Goal: Task Accomplishment & Management: Complete application form

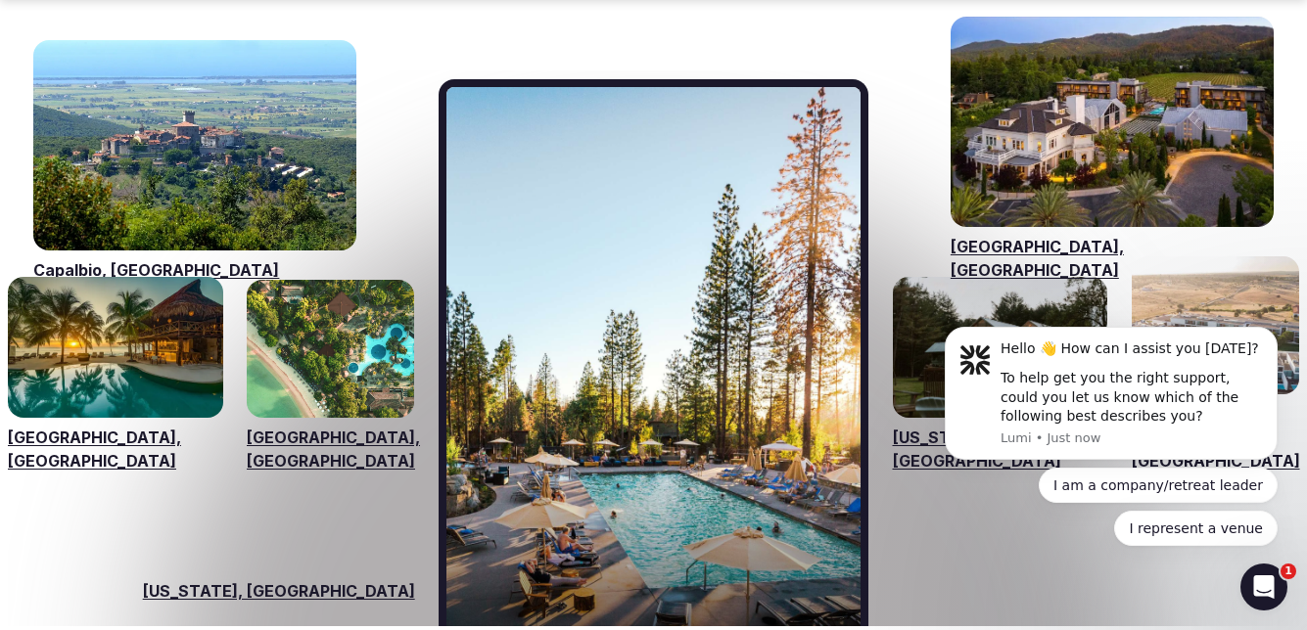
scroll to position [3035, 0]
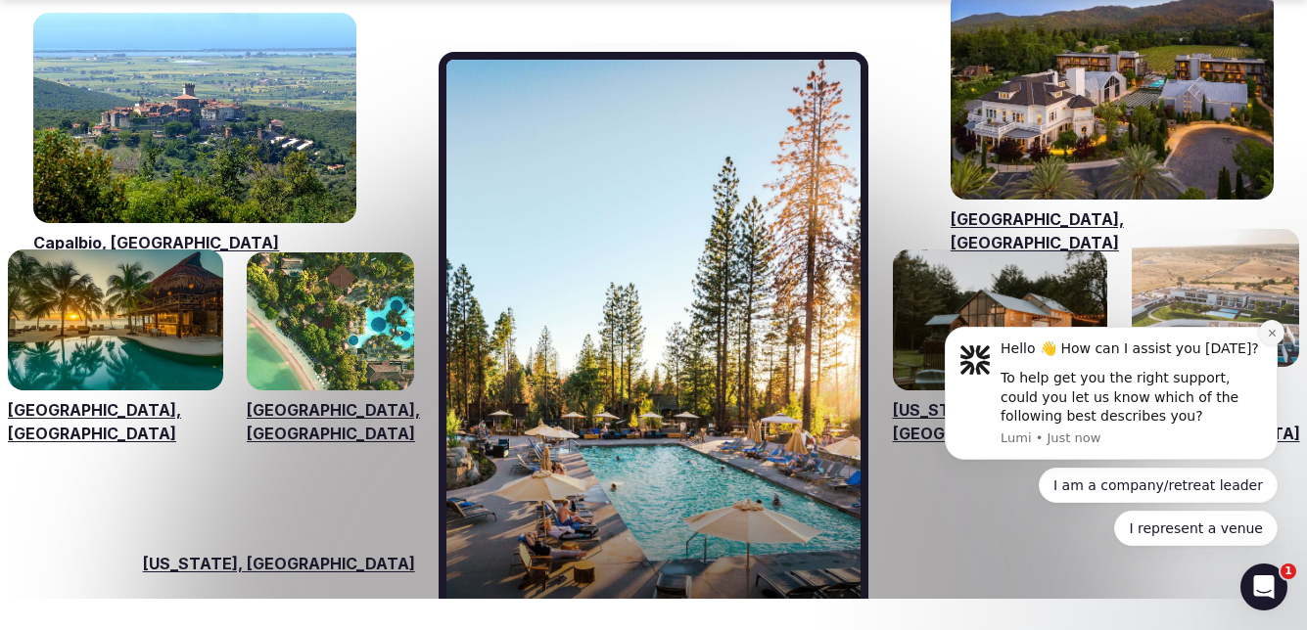
click at [1264, 333] on button "Dismiss notification" at bounding box center [1271, 332] width 25 height 25
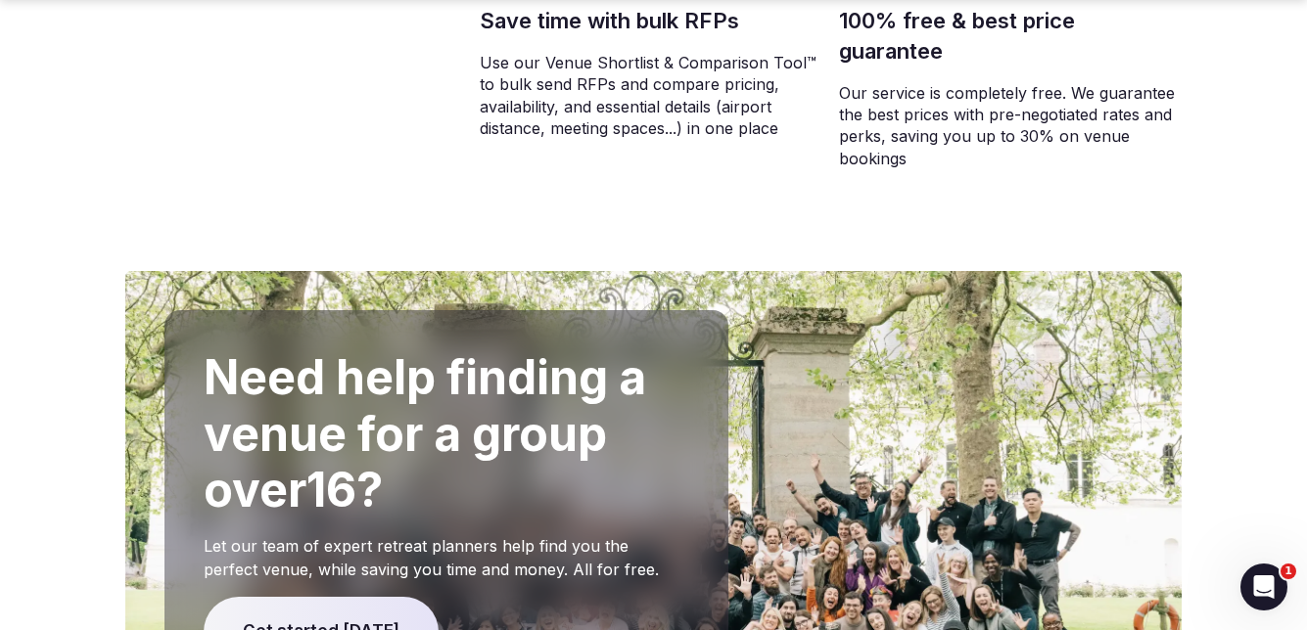
scroll to position [4014, 0]
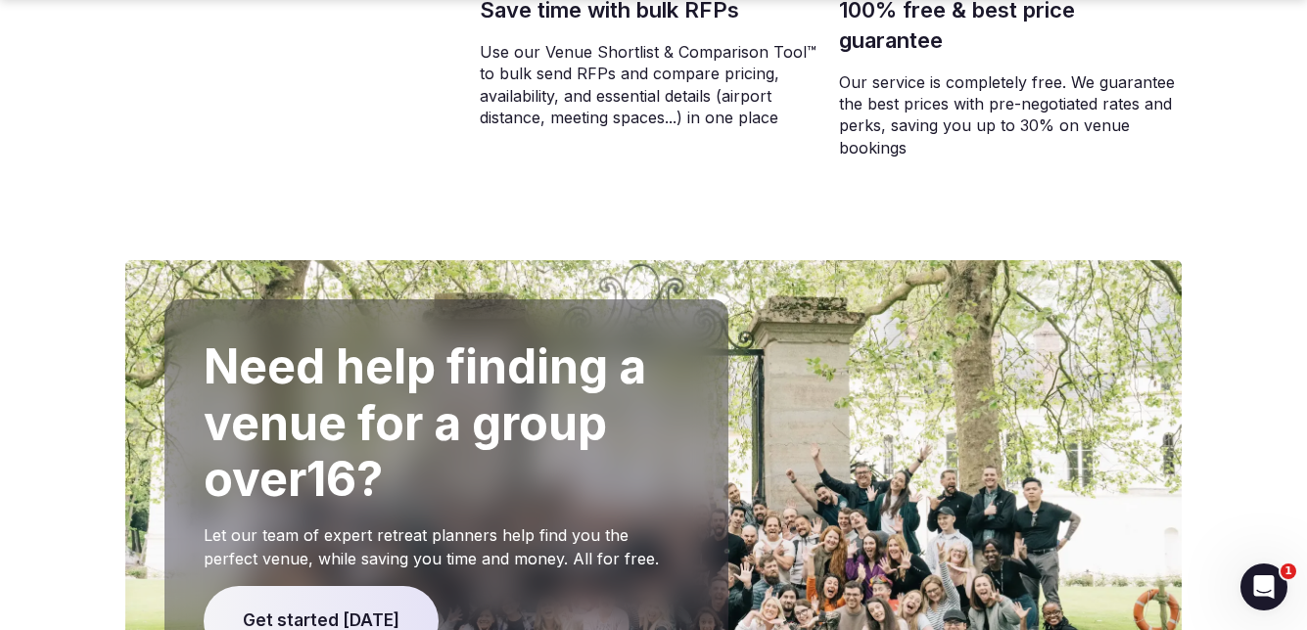
click at [272, 586] on span "Get started [DATE]" at bounding box center [321, 621] width 235 height 70
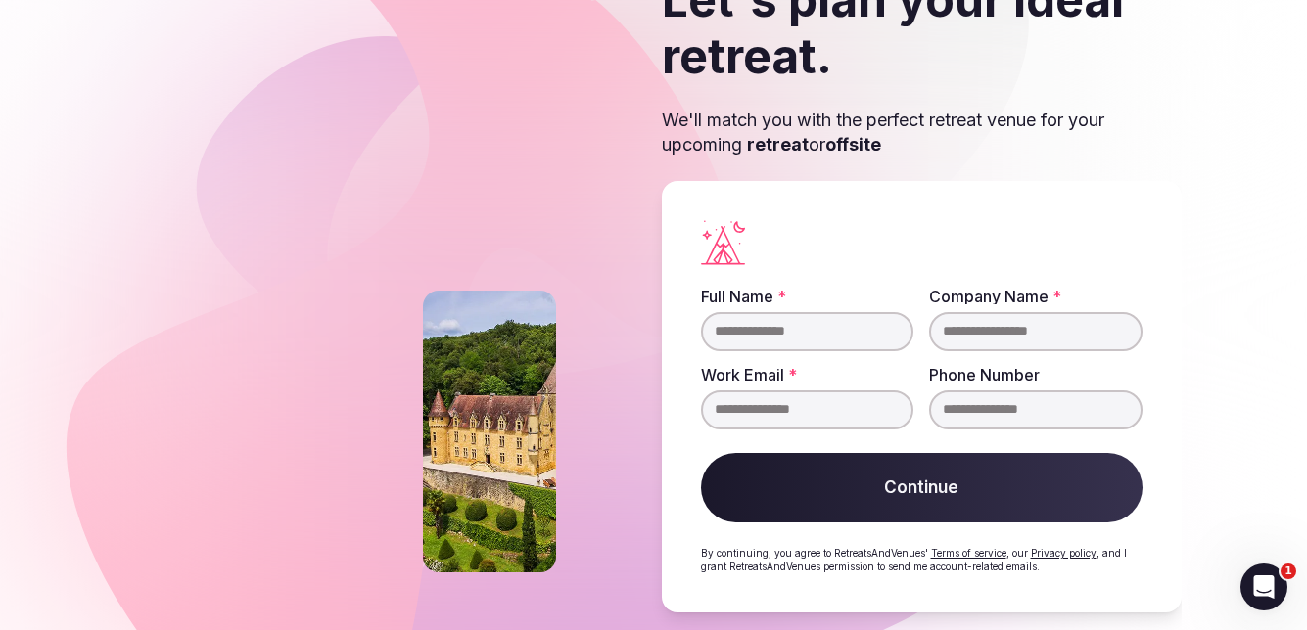
scroll to position [160, 0]
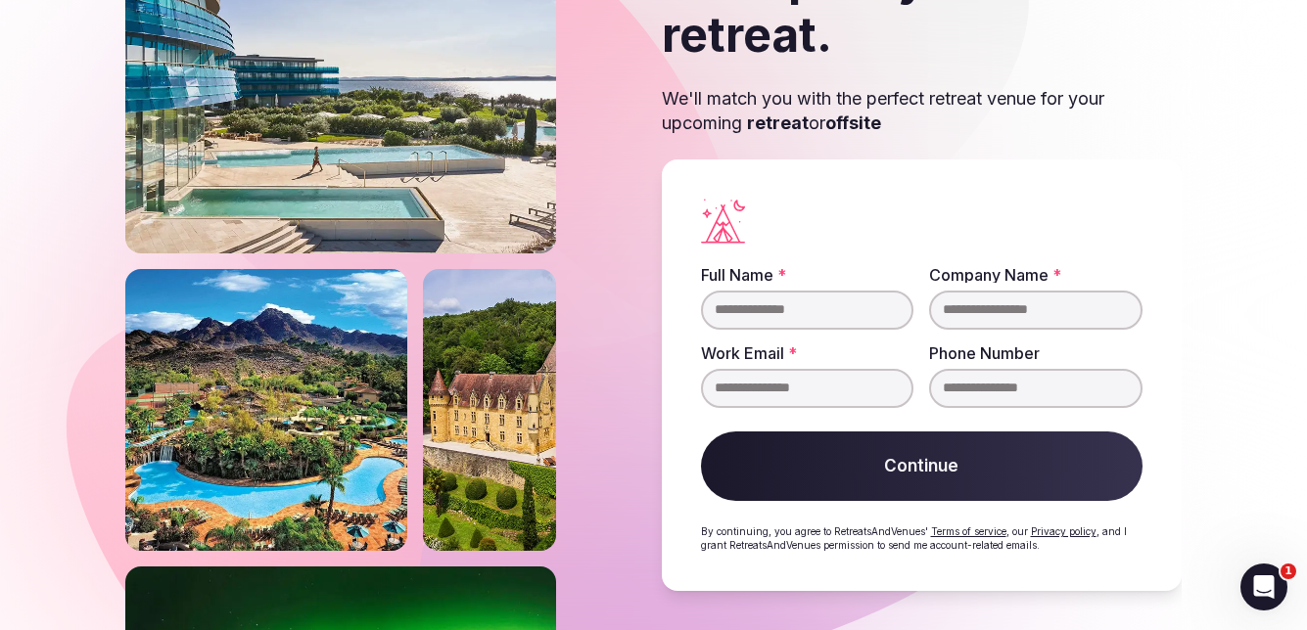
click at [780, 317] on input "Full Name *" at bounding box center [807, 310] width 213 height 39
type input "**********"
drag, startPoint x: 1040, startPoint y: 377, endPoint x: 935, endPoint y: 405, distance: 108.5
click at [935, 405] on div "**********" at bounding box center [1035, 388] width 213 height 39
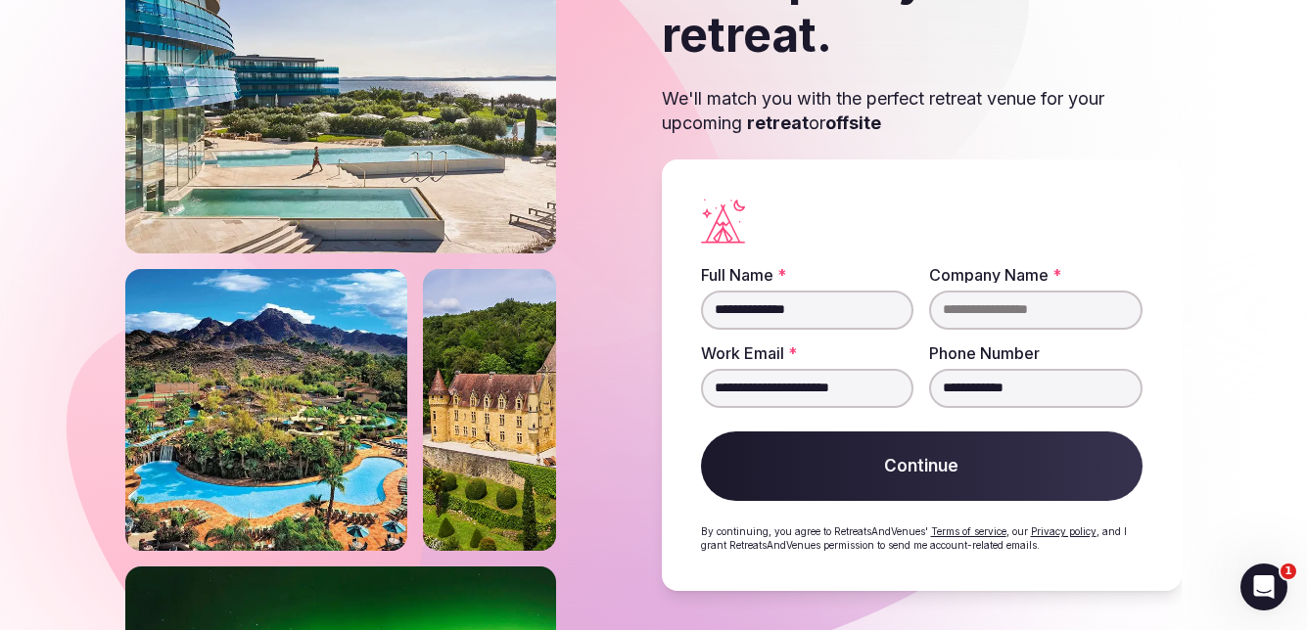
type input "**********"
click at [936, 480] on button "Continue" at bounding box center [922, 467] width 443 height 70
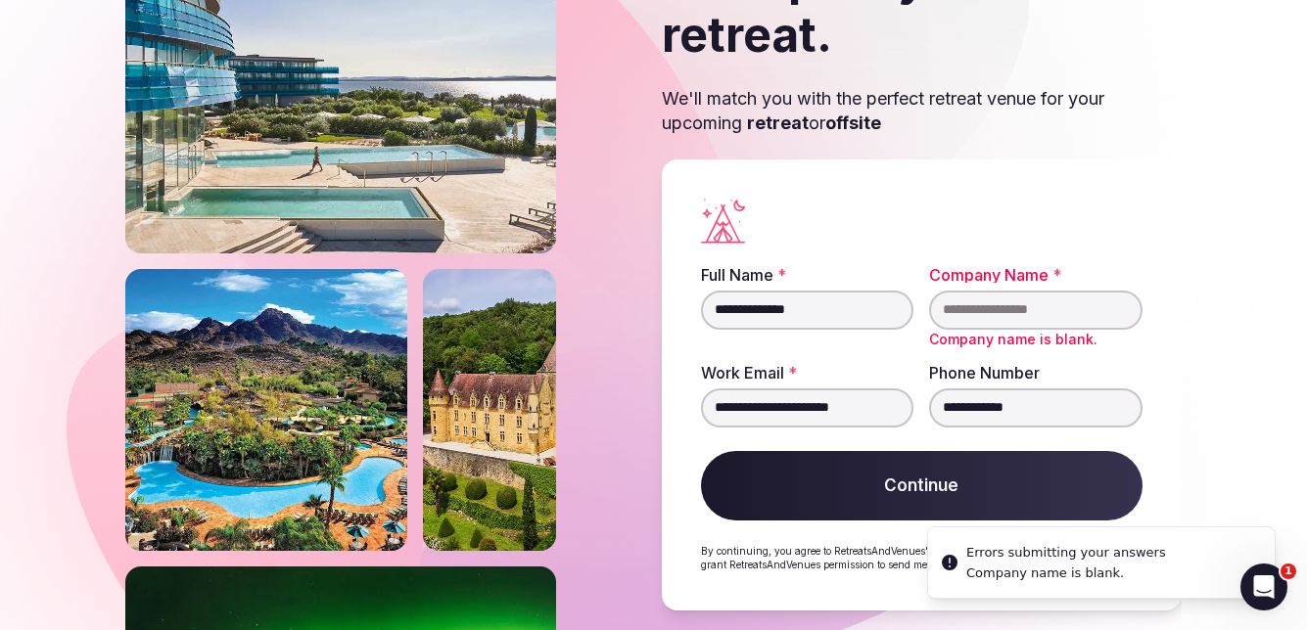
click at [1001, 320] on input "Company Name *" at bounding box center [1035, 310] width 213 height 39
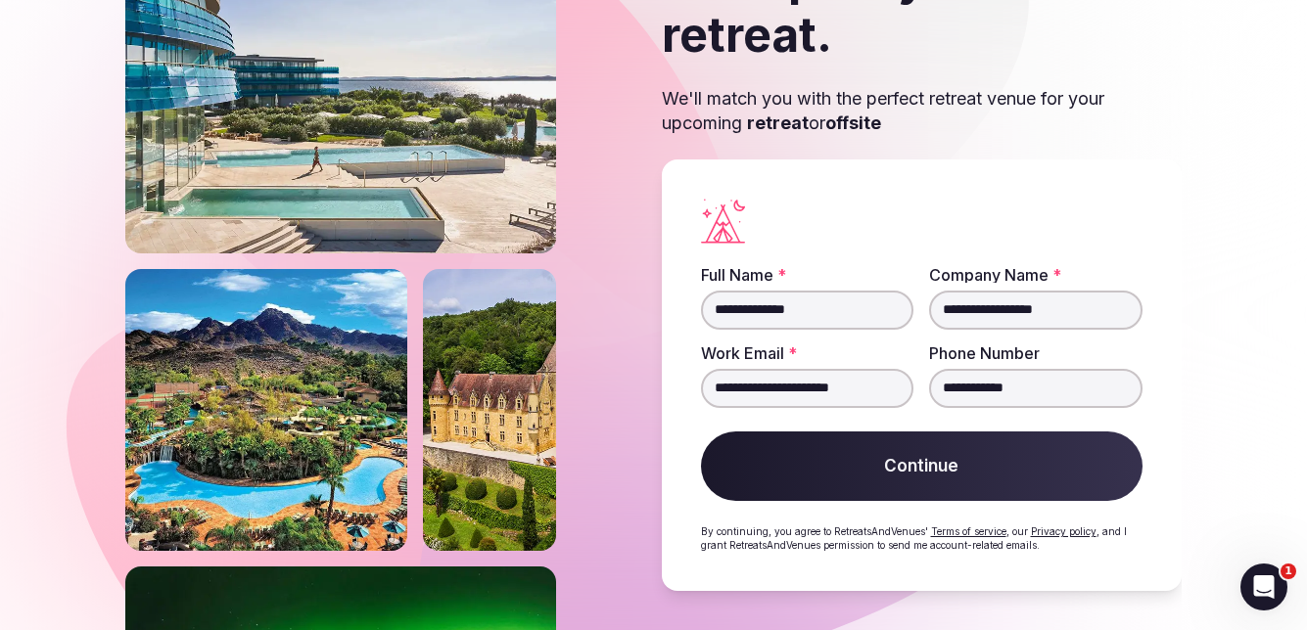
type input "**********"
click at [974, 454] on button "Continue" at bounding box center [922, 467] width 443 height 70
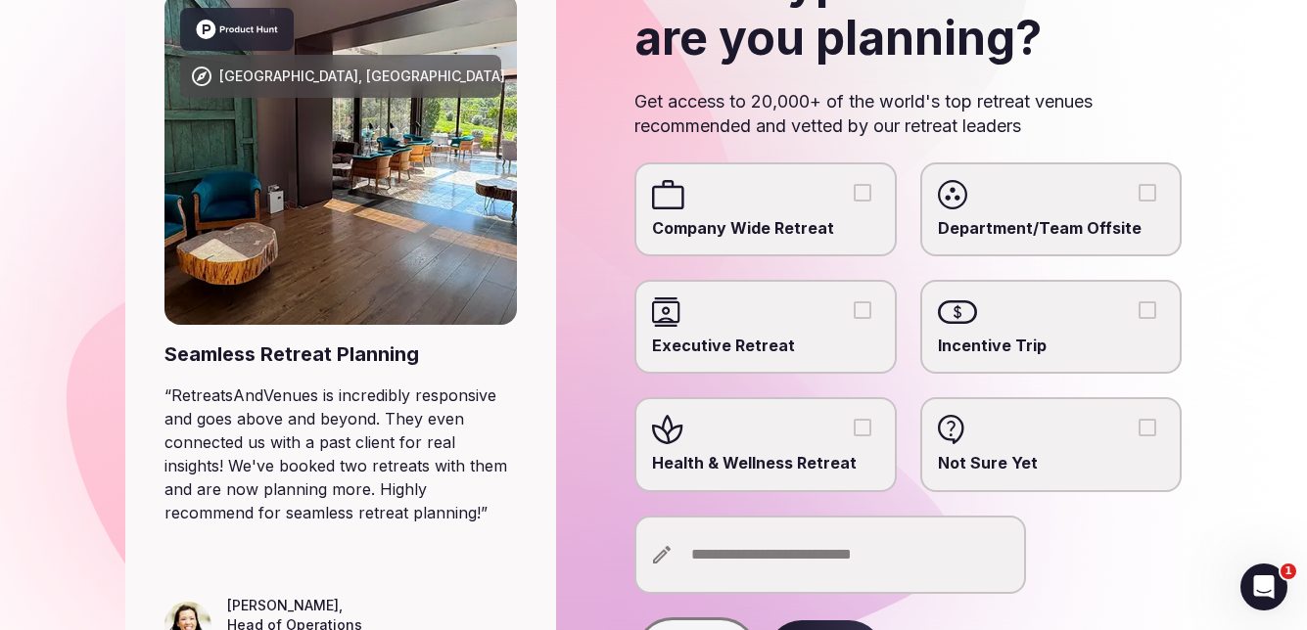
scroll to position [294, 0]
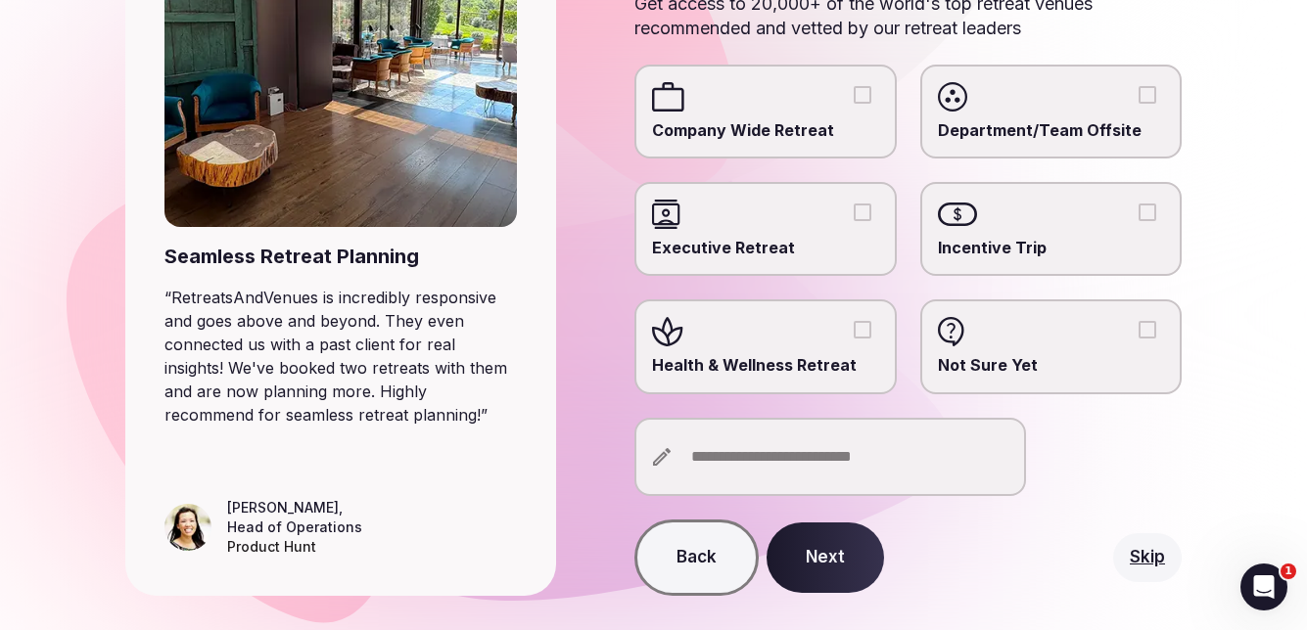
click at [832, 348] on label "Health & Wellness Retreat" at bounding box center [764, 347] width 261 height 94
click at [854, 339] on button "Health & Wellness Retreat" at bounding box center [863, 330] width 18 height 18
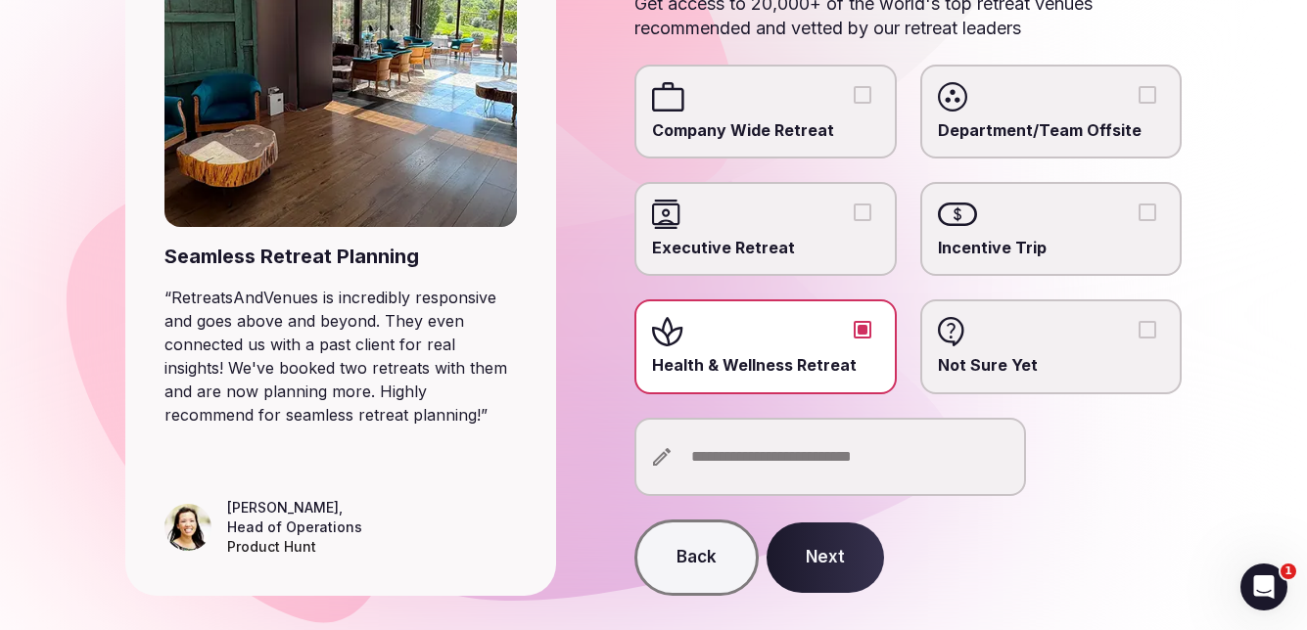
click at [833, 348] on label "Health & Wellness Retreat" at bounding box center [764, 347] width 261 height 94
click at [854, 339] on button "Health & Wellness Retreat" at bounding box center [863, 330] width 18 height 18
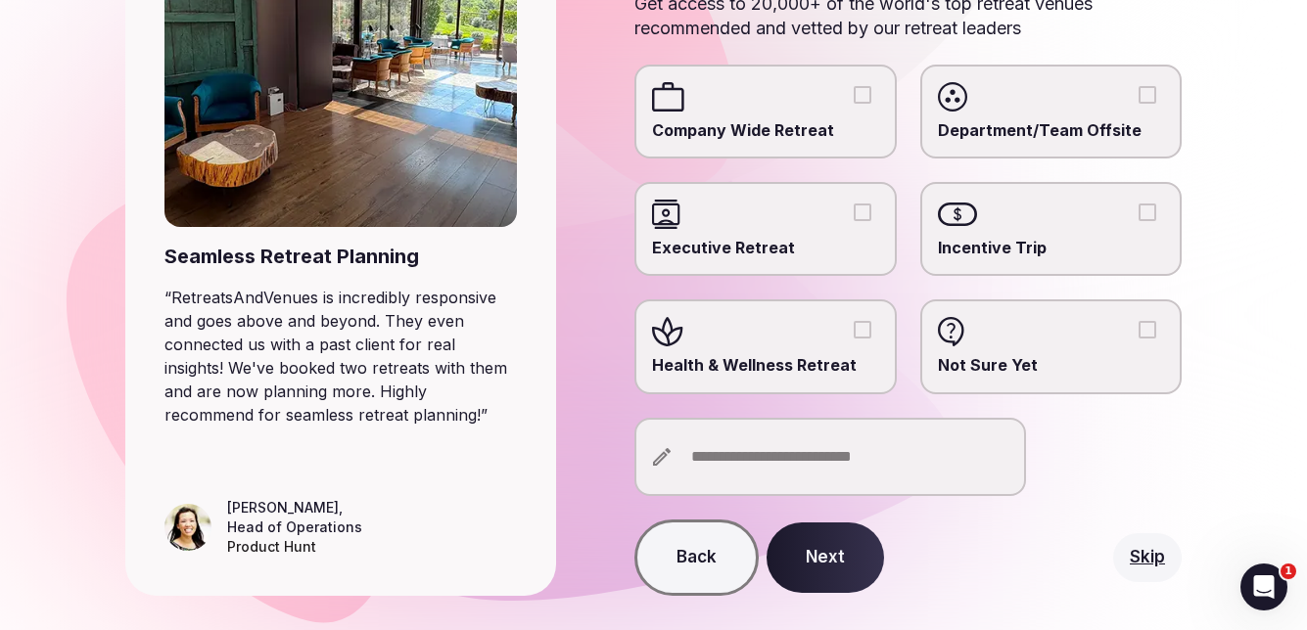
click at [722, 461] on input "text" at bounding box center [830, 457] width 392 height 78
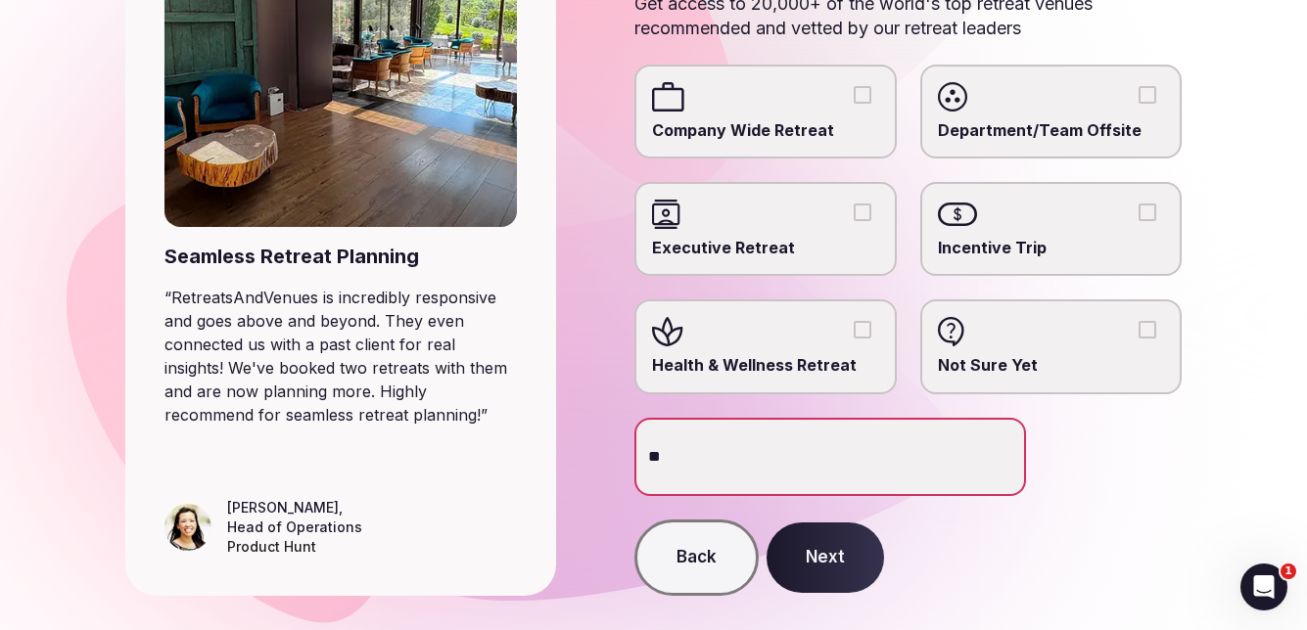
type input "*"
type input "**********"
click at [807, 563] on button "Next" at bounding box center [825, 558] width 117 height 70
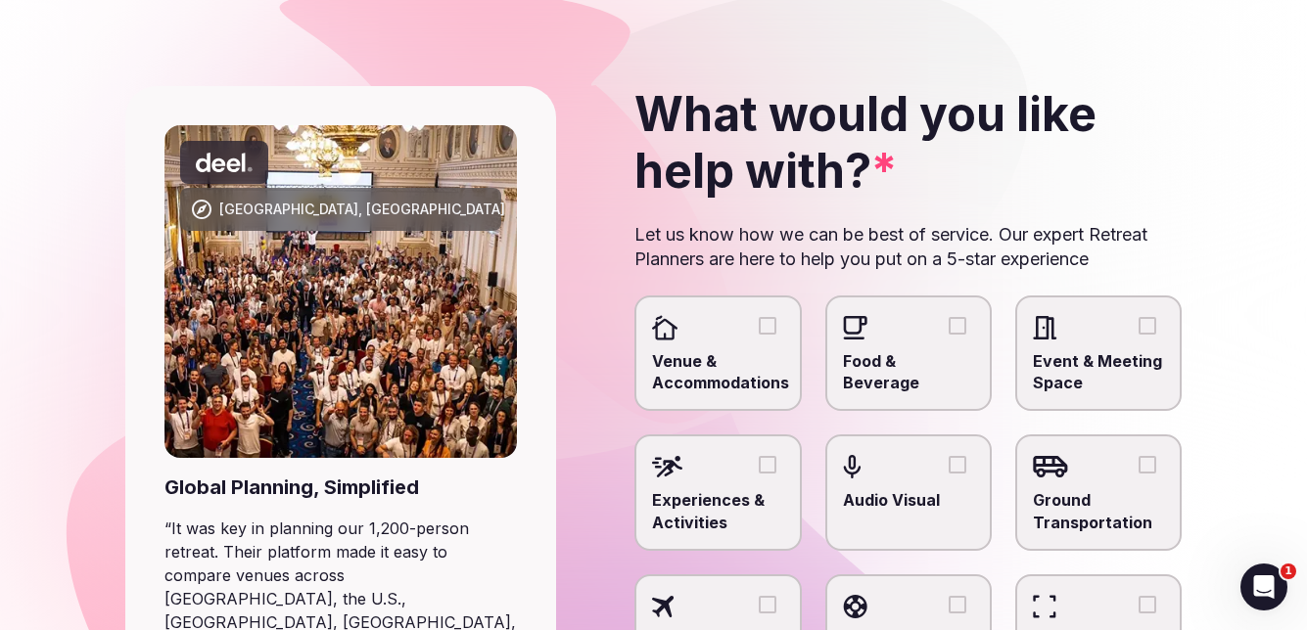
scroll to position [98, 0]
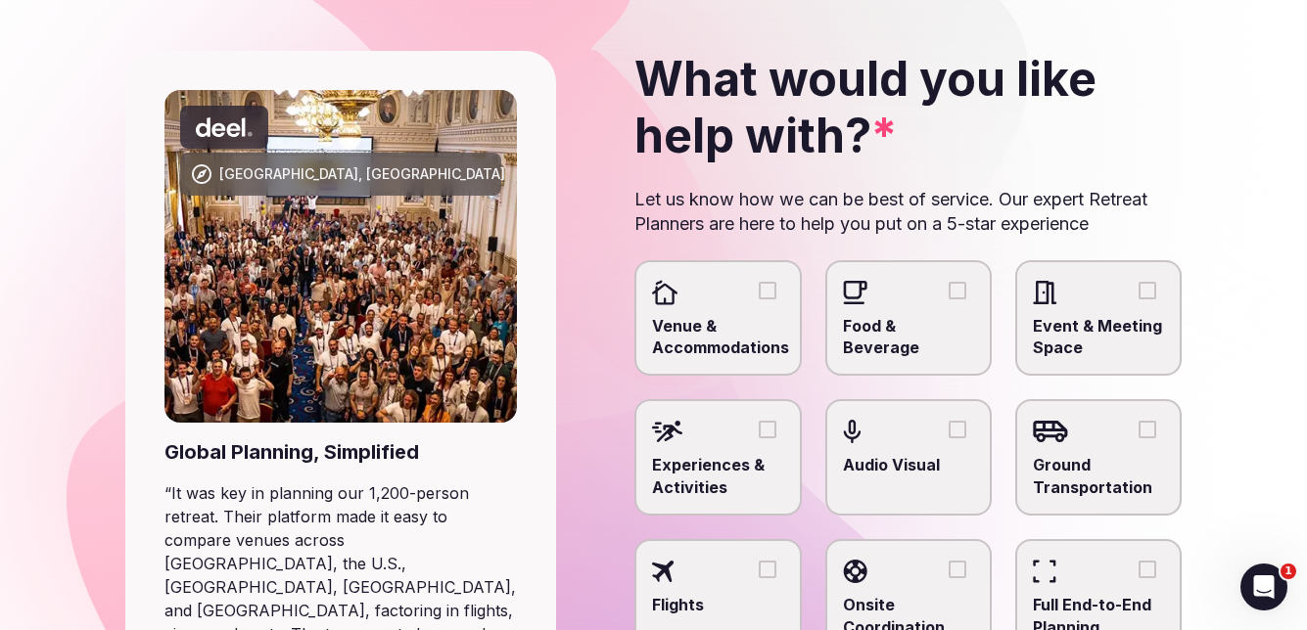
click at [733, 306] on div at bounding box center [717, 292] width 131 height 29
click at [759, 300] on button "Venue & Accommodations" at bounding box center [768, 291] width 18 height 18
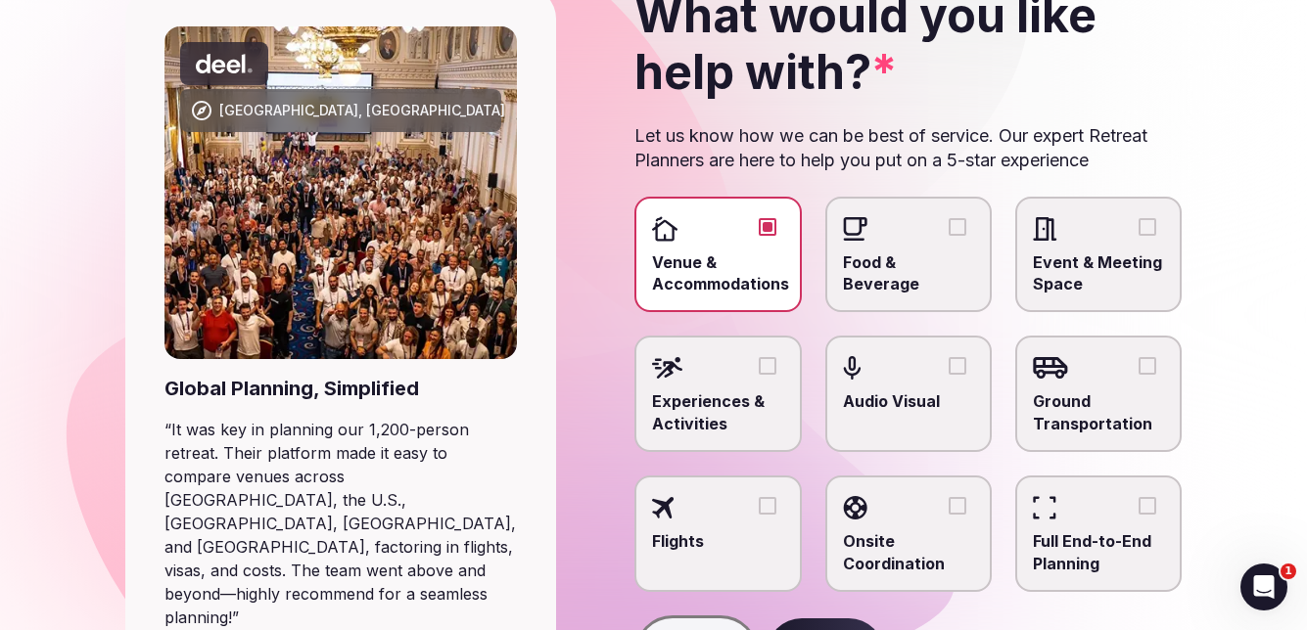
scroll to position [196, 0]
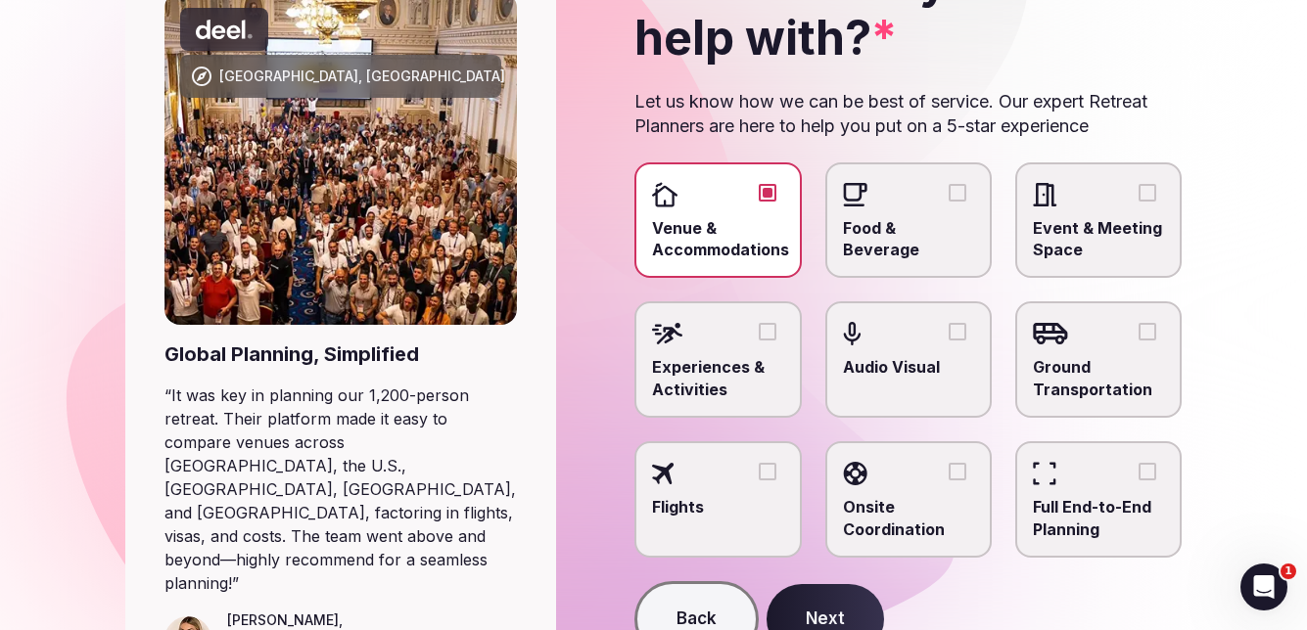
click at [946, 207] on div at bounding box center [908, 194] width 131 height 29
click at [949, 202] on button "Food & Beverage" at bounding box center [958, 193] width 18 height 18
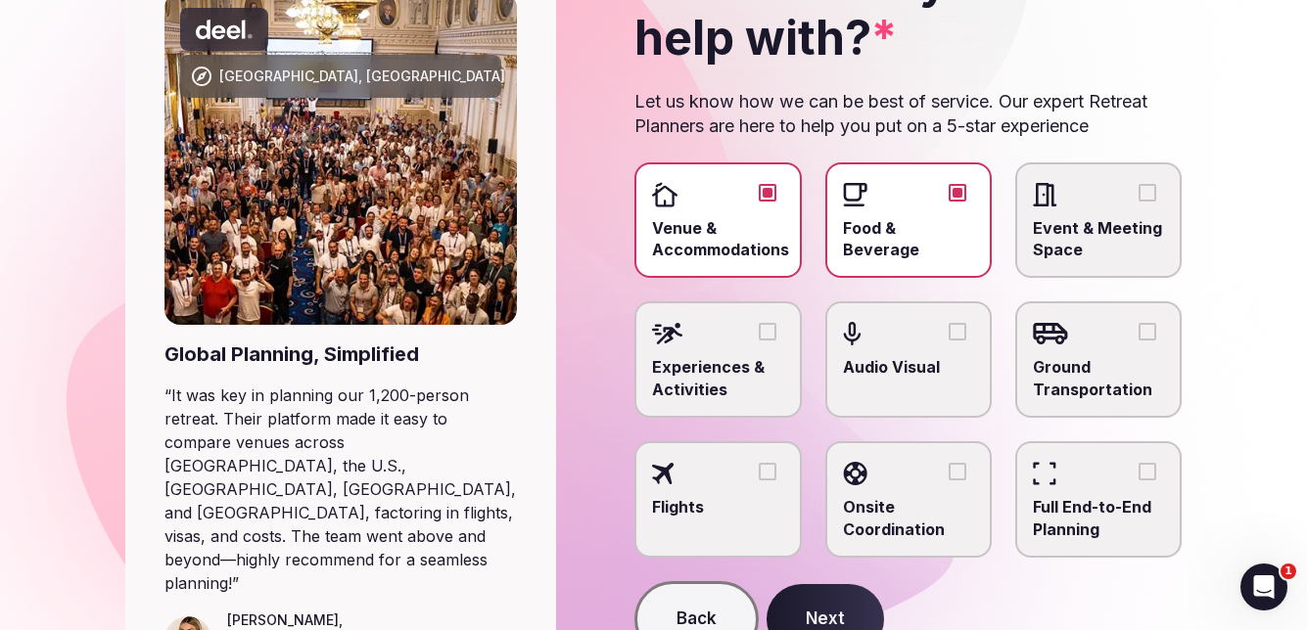
click at [819, 606] on button "Next" at bounding box center [825, 619] width 117 height 70
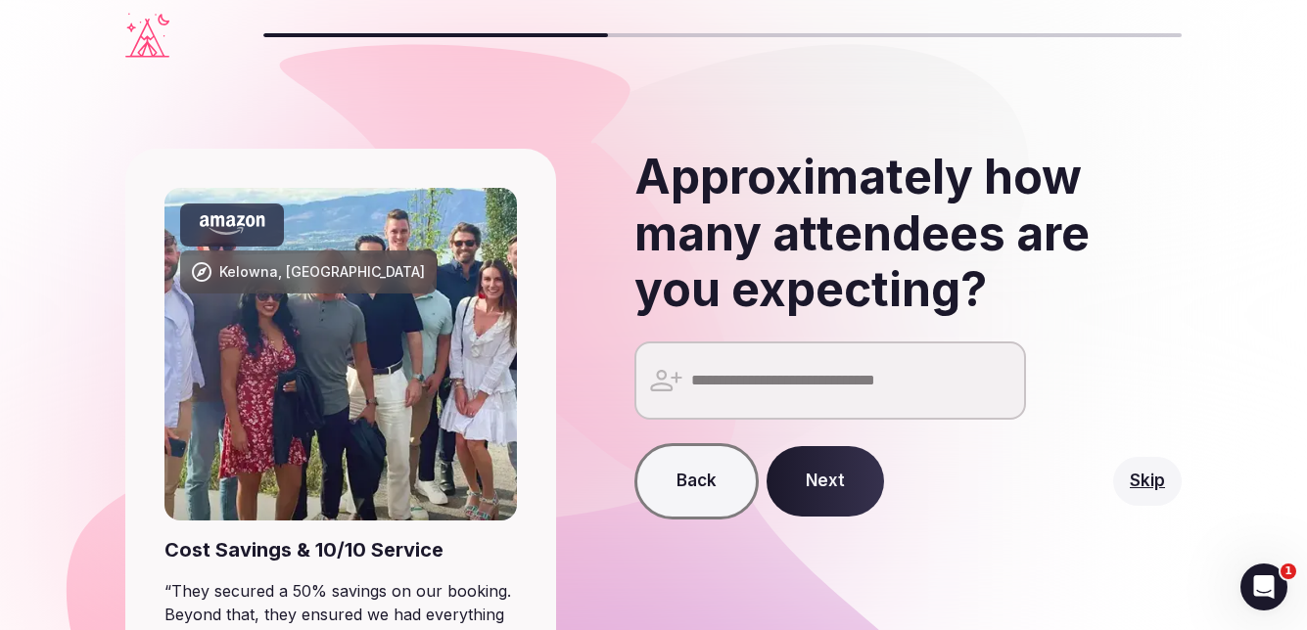
click at [771, 375] on input "number" at bounding box center [830, 381] width 392 height 78
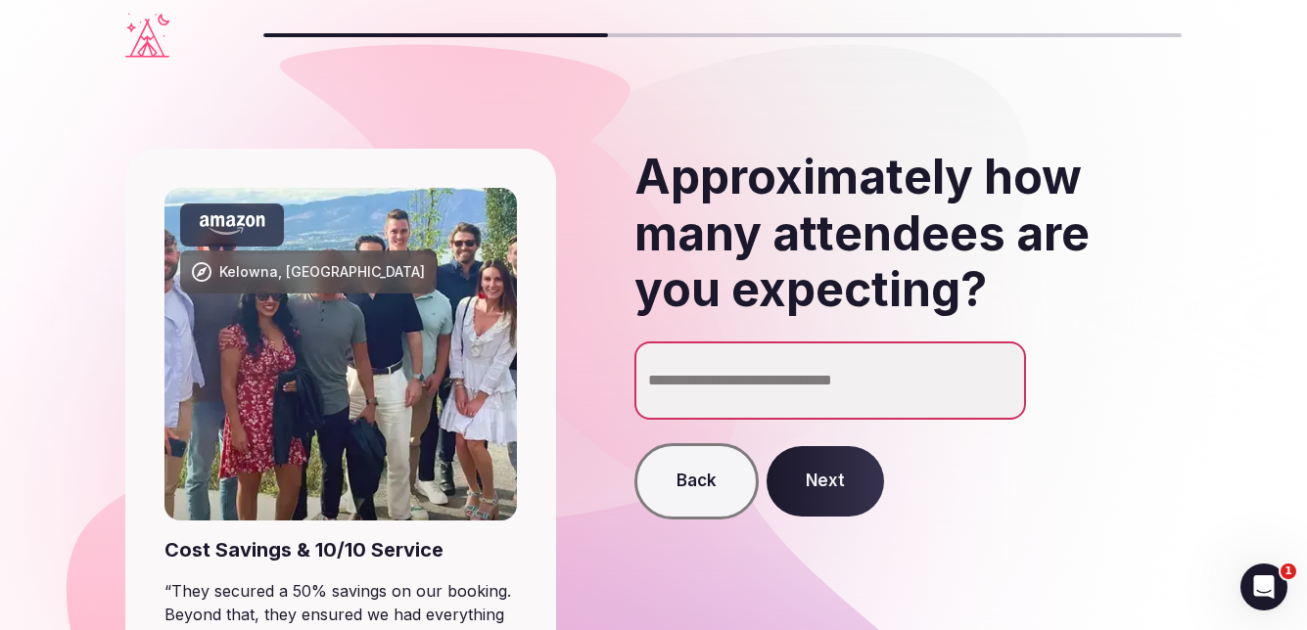
type input "**"
click at [835, 463] on button "Next" at bounding box center [825, 481] width 117 height 70
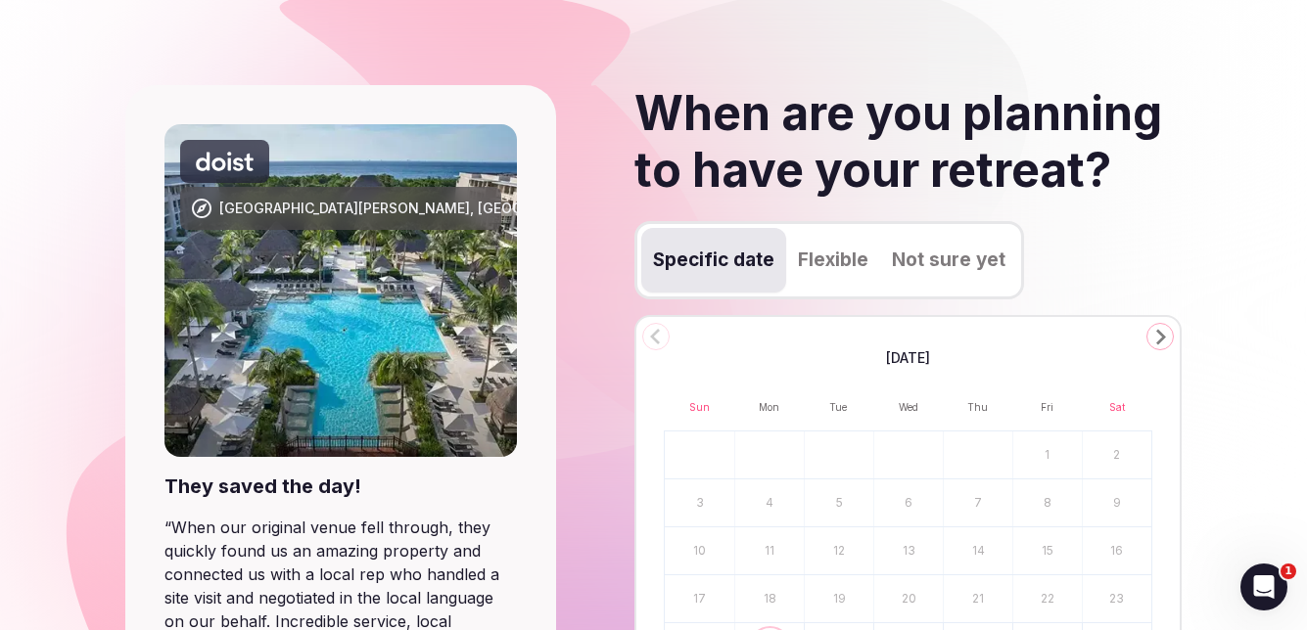
scroll to position [98, 0]
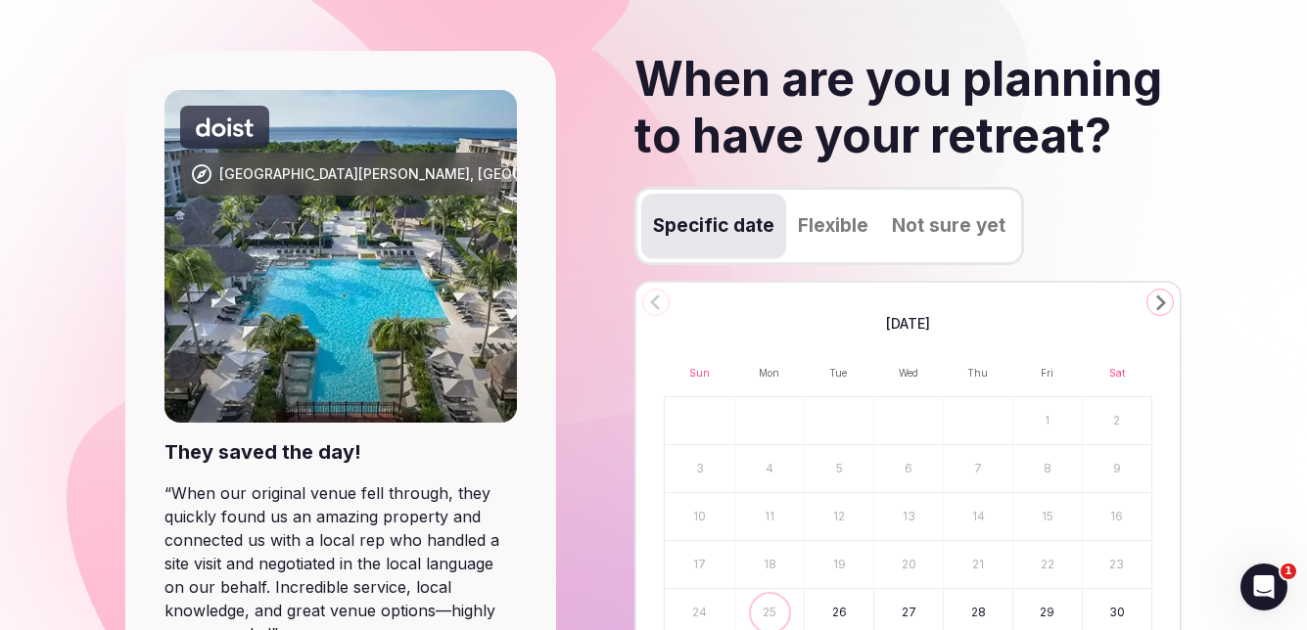
click at [834, 235] on button "Flexible" at bounding box center [833, 226] width 94 height 65
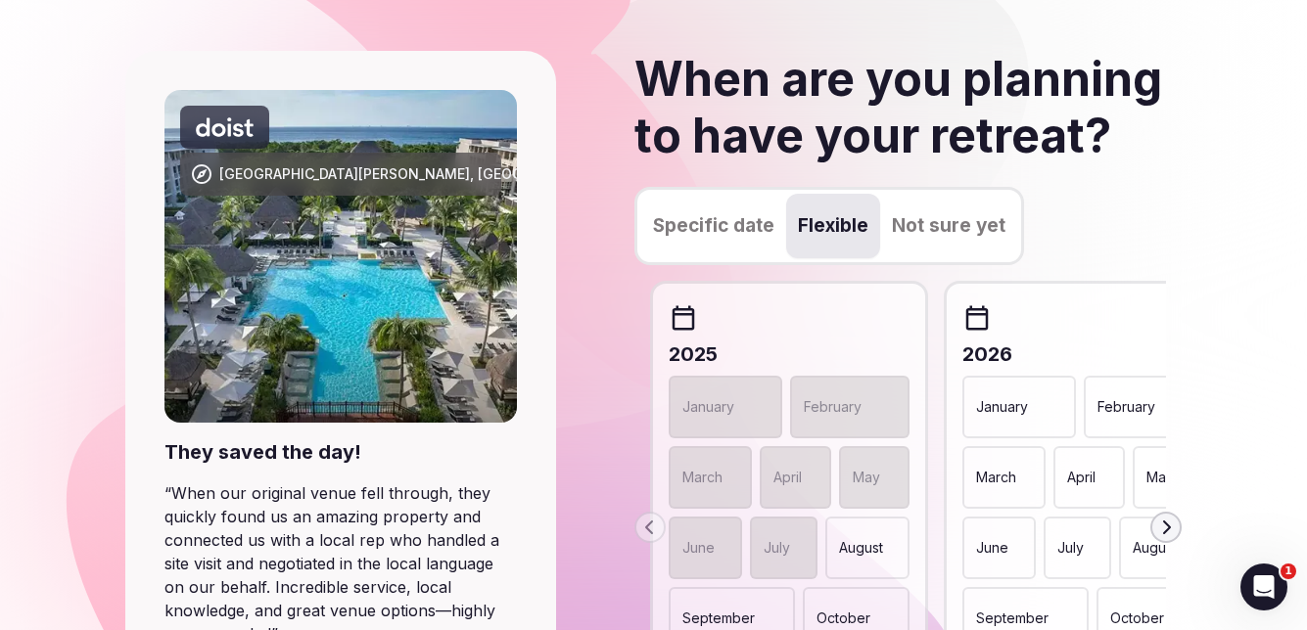
click at [1074, 469] on p "April" at bounding box center [1081, 478] width 28 height 20
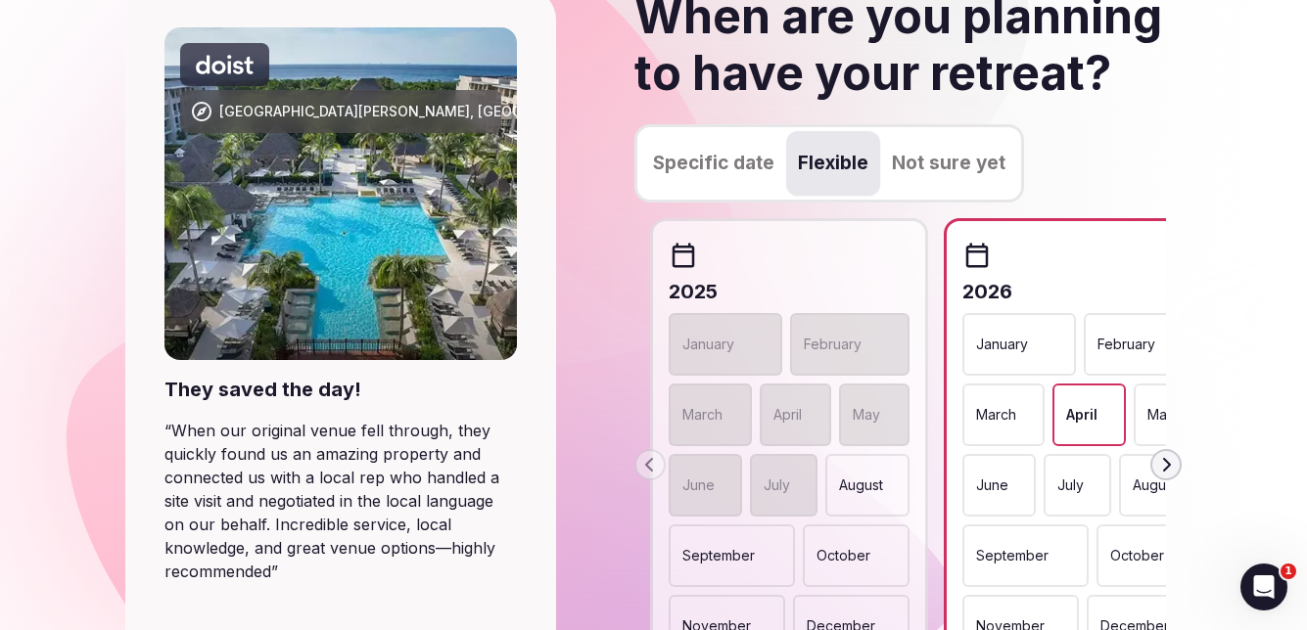
scroll to position [196, 0]
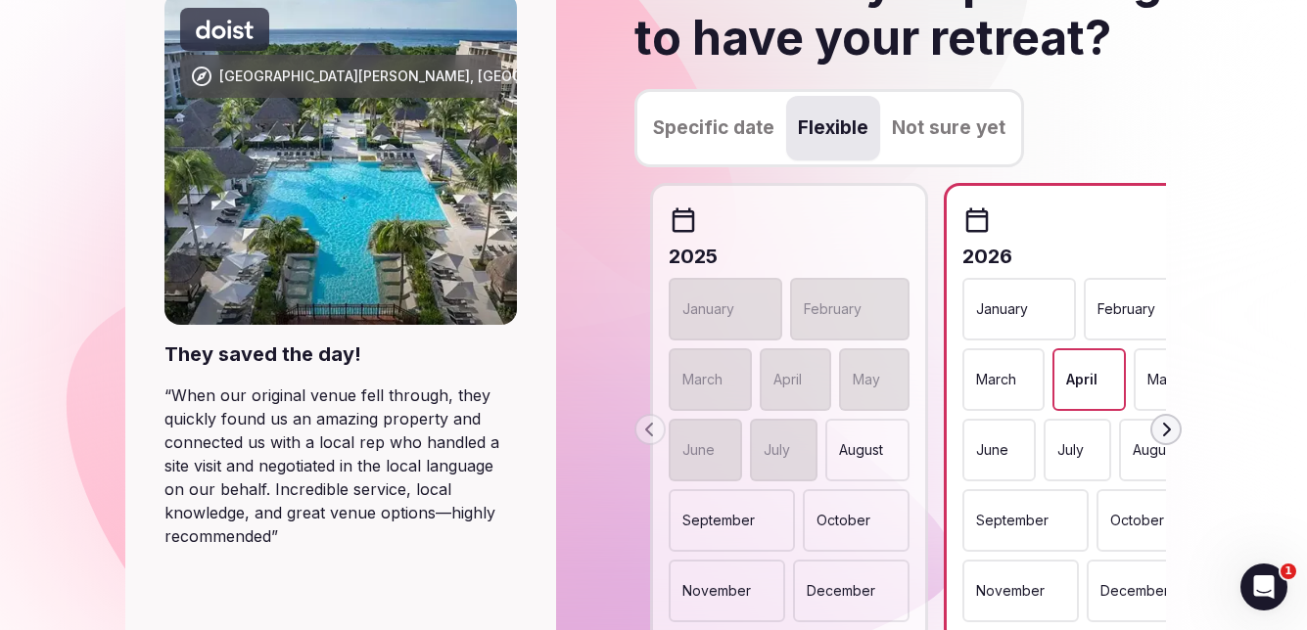
click at [1150, 383] on p "May" at bounding box center [1160, 380] width 27 height 20
click at [1013, 384] on p "March" at bounding box center [996, 380] width 40 height 20
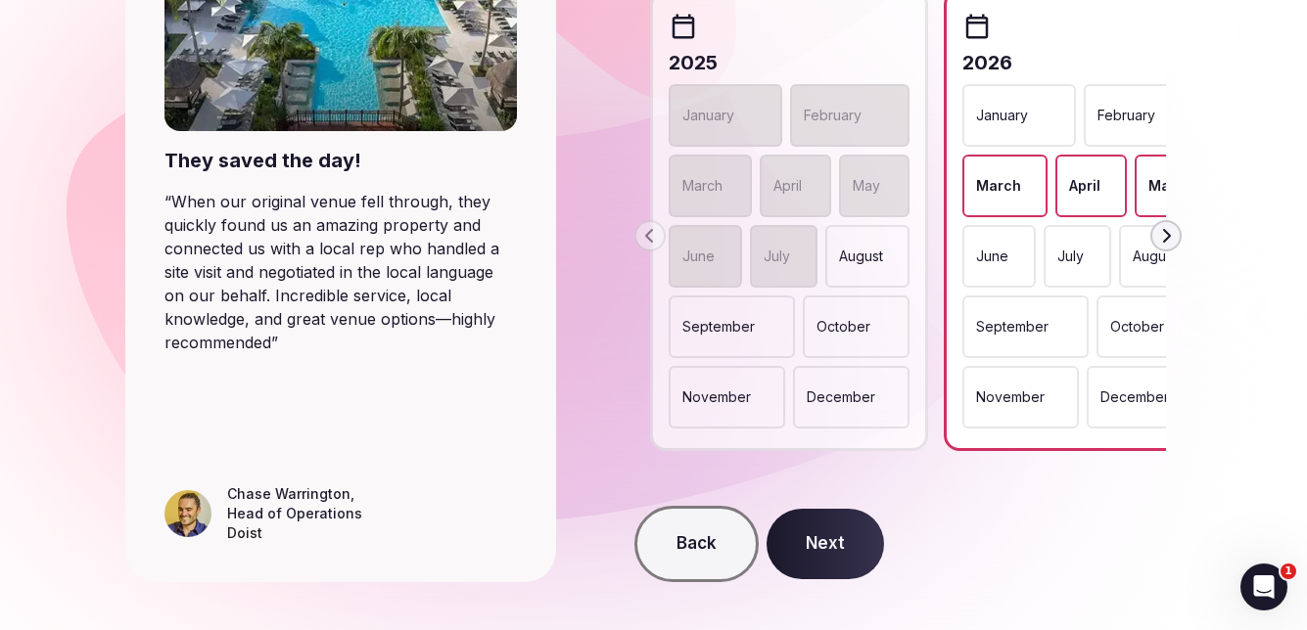
scroll to position [420, 0]
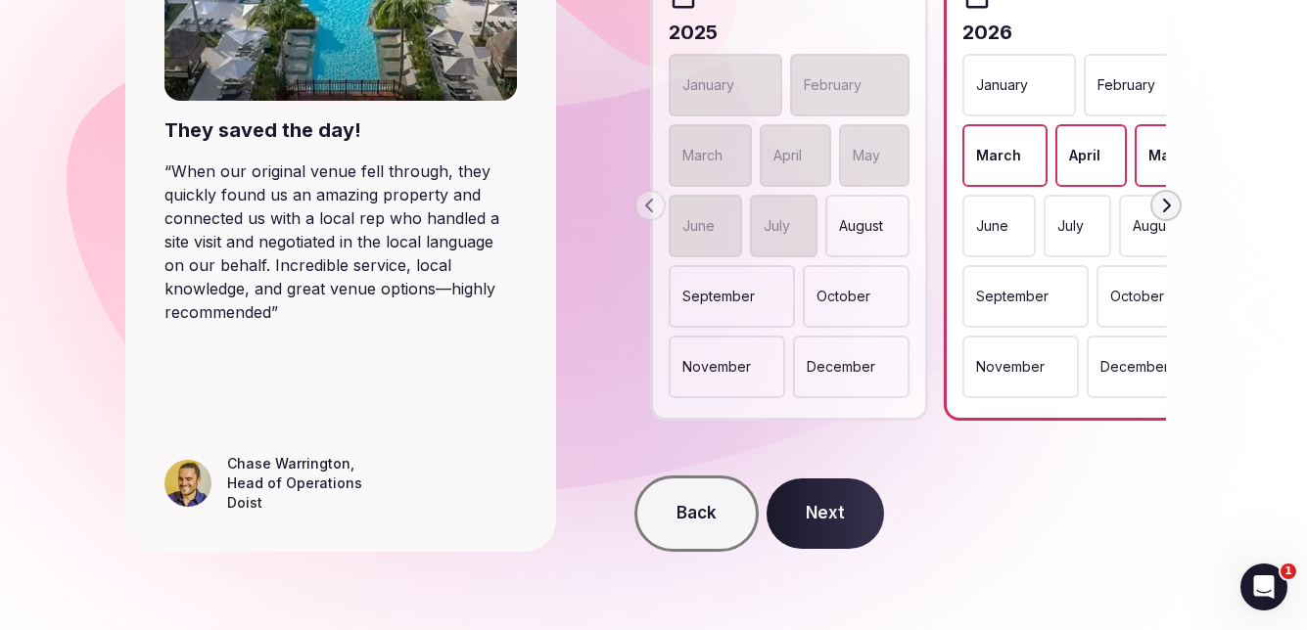
click at [862, 519] on button "Next" at bounding box center [825, 514] width 117 height 70
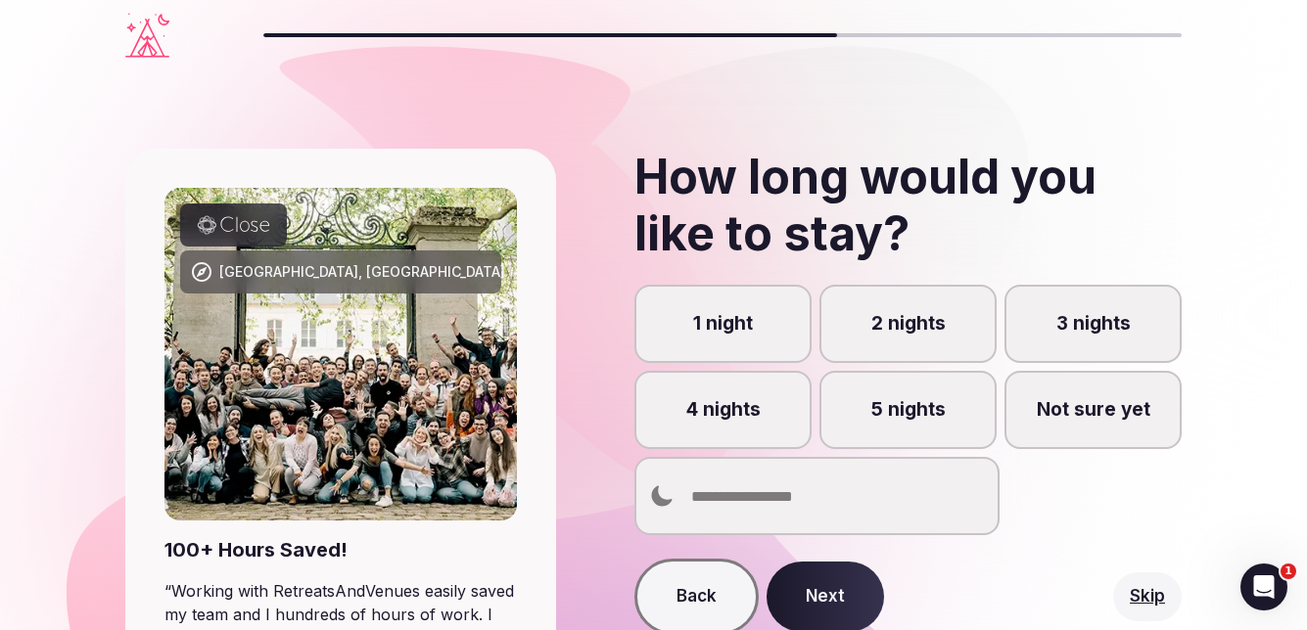
click at [1076, 304] on label "3 nights" at bounding box center [1092, 324] width 177 height 78
click at [1093, 325] on button "3 nights" at bounding box center [1103, 335] width 20 height 20
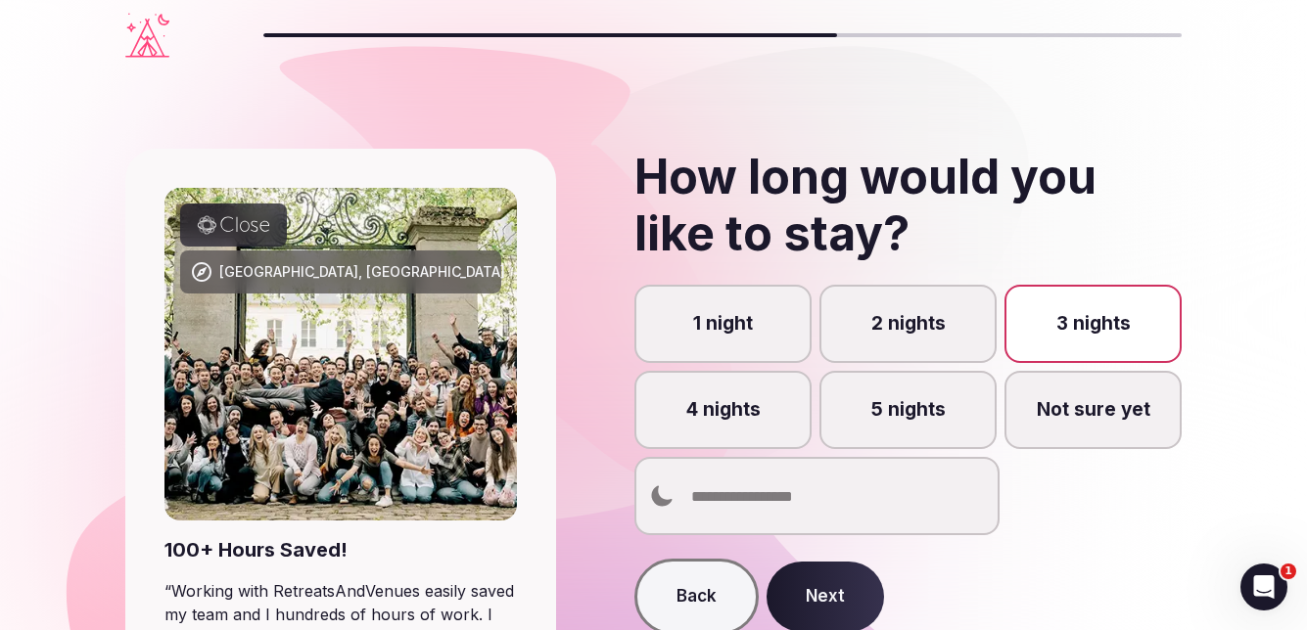
scroll to position [10, 0]
click at [826, 603] on button "Next" at bounding box center [825, 597] width 117 height 70
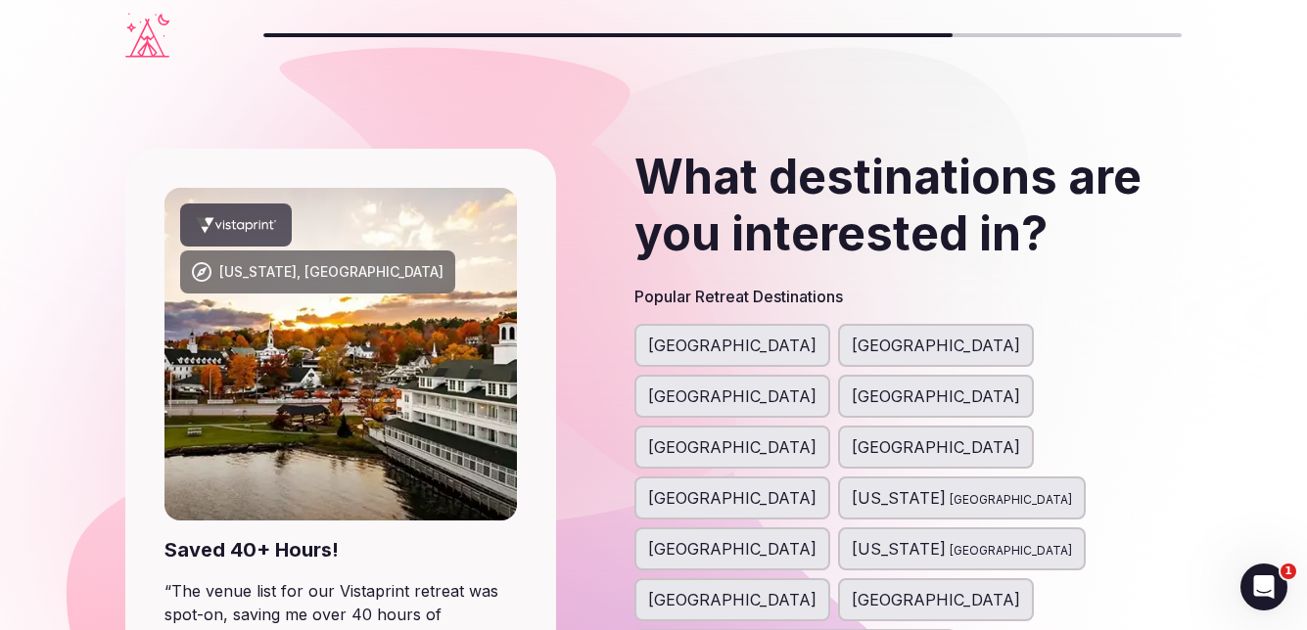
click at [705, 346] on span "[GEOGRAPHIC_DATA]" at bounding box center [732, 345] width 168 height 23
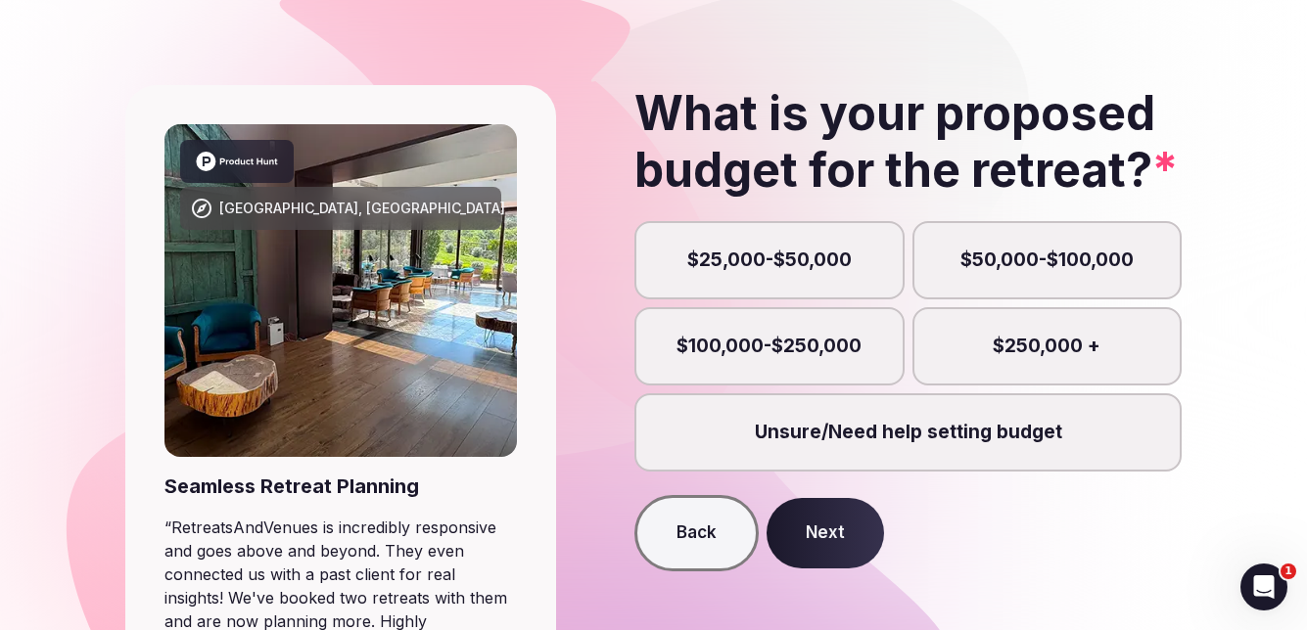
scroll to position [98, 0]
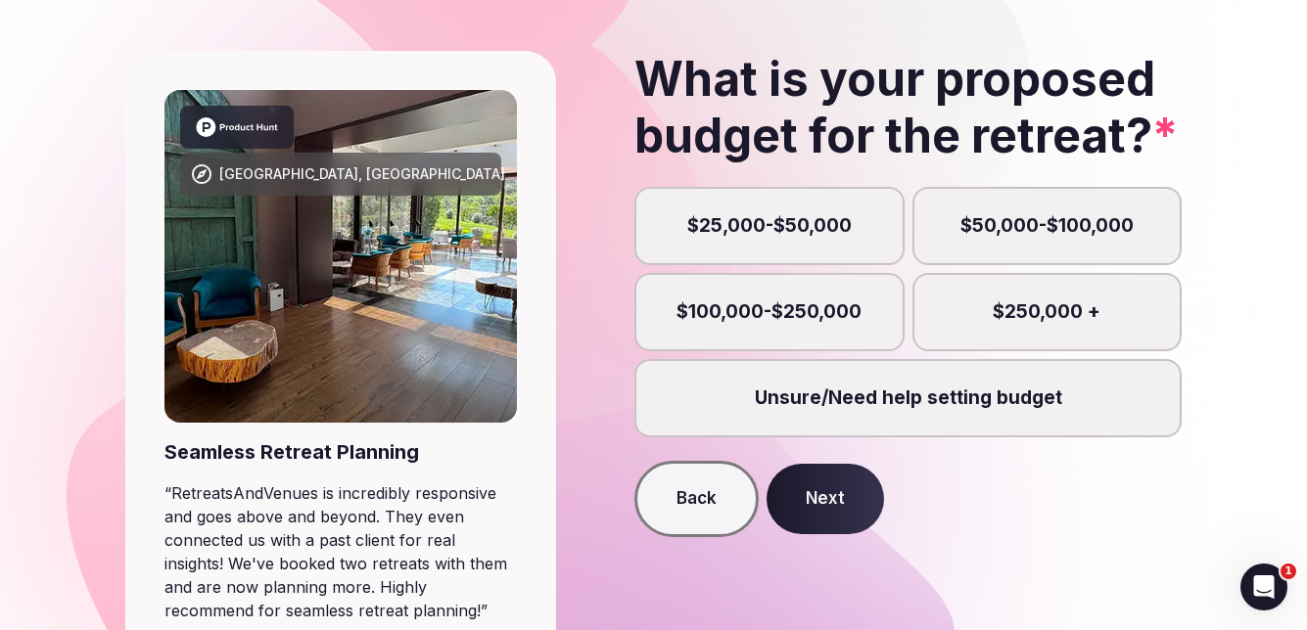
click at [738, 390] on label "Unsure/Need help setting budget" at bounding box center [907, 398] width 547 height 78
click at [908, 399] on button "Unsure/Need help setting budget" at bounding box center [918, 409] width 20 height 20
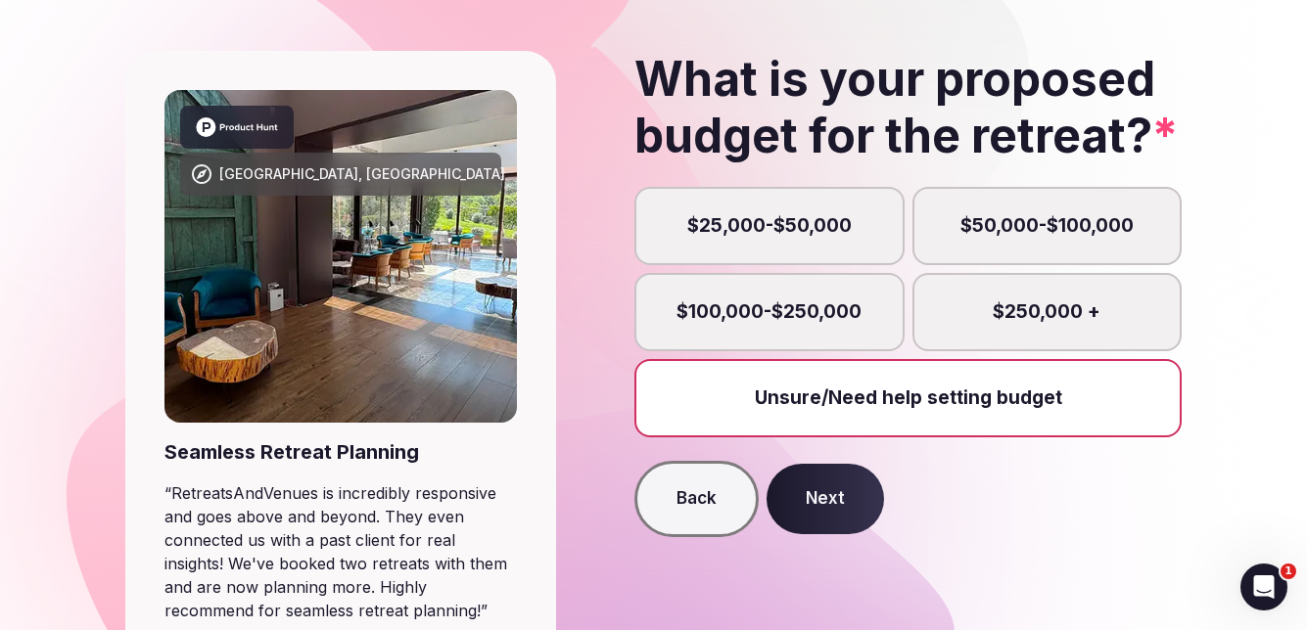
scroll to position [10, 0]
click at [823, 519] on button "Next" at bounding box center [825, 499] width 117 height 70
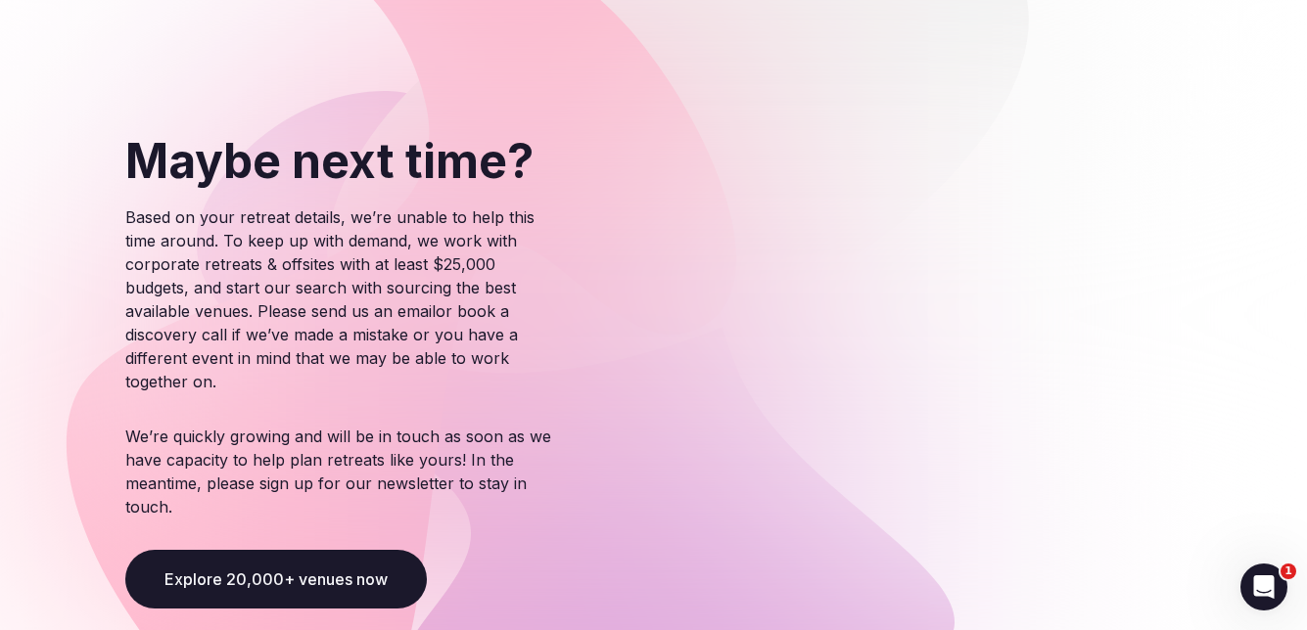
scroll to position [196, 0]
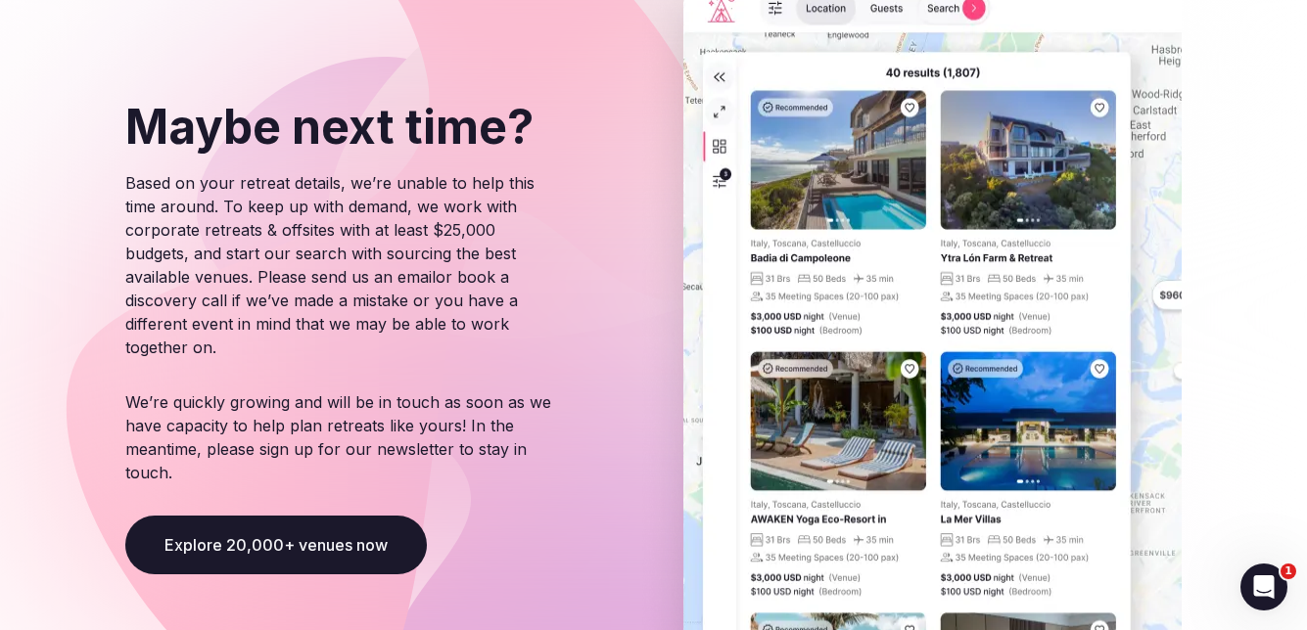
click at [325, 565] on button "Explore 20,000+ venues now" at bounding box center [276, 545] width 302 height 59
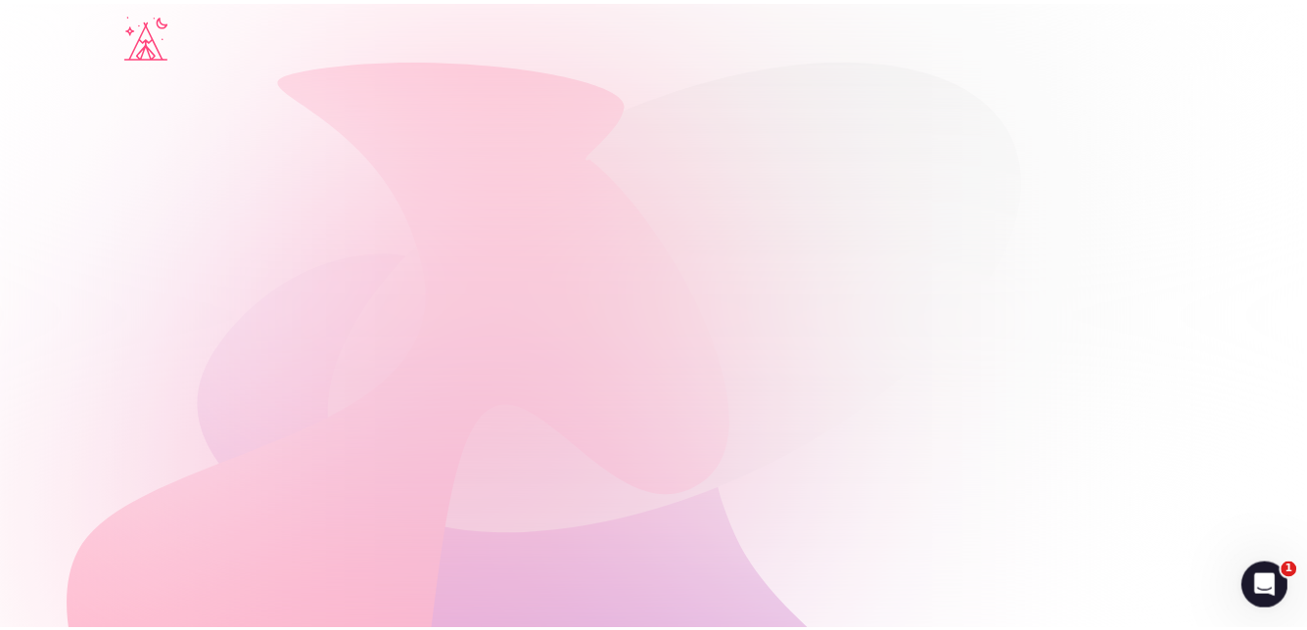
scroll to position [196, 0]
